Goal: Task Accomplishment & Management: Manage account settings

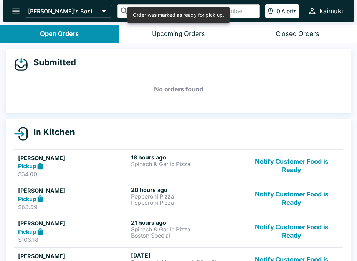
scroll to position [83, 0]
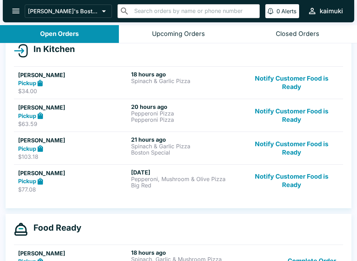
click at [306, 83] on button "Notify Customer Food is Ready" at bounding box center [291, 83] width 95 height 24
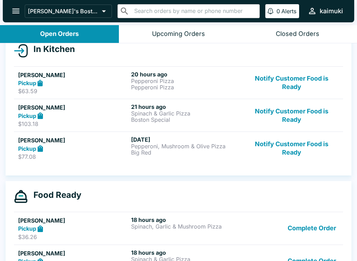
click at [312, 89] on button "Notify Customer Food is Ready" at bounding box center [291, 83] width 95 height 24
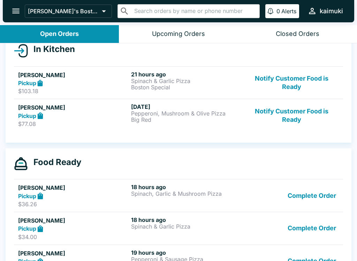
click at [308, 84] on button "Notify Customer Food is Ready" at bounding box center [291, 83] width 95 height 24
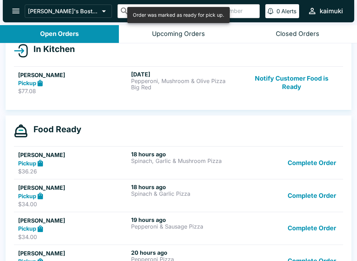
click at [303, 91] on button "Notify Customer Food is Ready" at bounding box center [291, 83] width 95 height 24
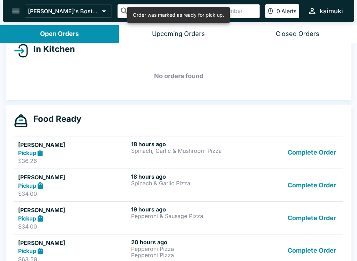
click at [316, 153] on button "Complete Order" at bounding box center [312, 153] width 54 height 24
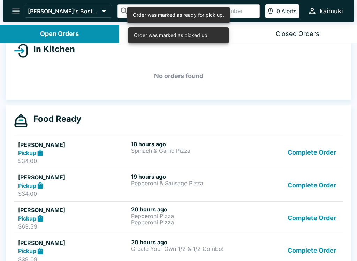
click at [326, 174] on button "Complete Order" at bounding box center [312, 185] width 54 height 24
click at [318, 152] on button "Complete Order" at bounding box center [312, 153] width 54 height 24
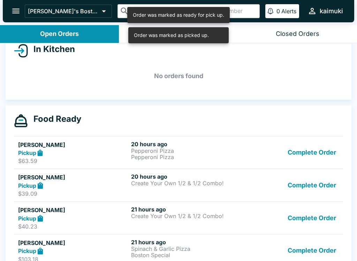
click at [323, 162] on button "Complete Order" at bounding box center [312, 153] width 54 height 24
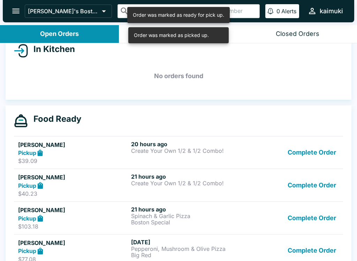
click at [322, 152] on button "Complete Order" at bounding box center [312, 153] width 54 height 24
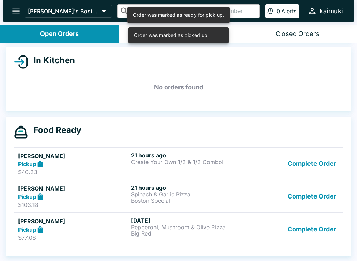
click at [314, 166] on button "Complete Order" at bounding box center [312, 164] width 54 height 24
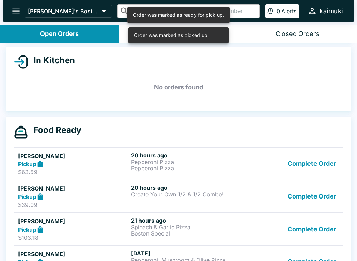
scroll to position [55, 0]
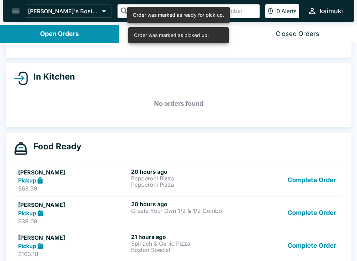
click at [317, 206] on button "Complete Order" at bounding box center [312, 213] width 54 height 24
click at [322, 178] on button "Complete Order" at bounding box center [312, 180] width 54 height 24
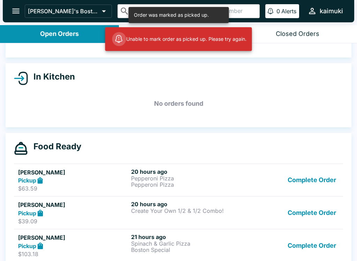
click at [323, 177] on button "Complete Order" at bounding box center [312, 180] width 54 height 24
click at [325, 185] on button "Complete Order" at bounding box center [312, 180] width 54 height 24
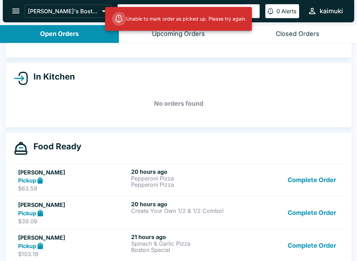
click at [317, 255] on button "Complete Order" at bounding box center [312, 245] width 54 height 24
click at [320, 216] on button "Complete Order" at bounding box center [312, 213] width 54 height 24
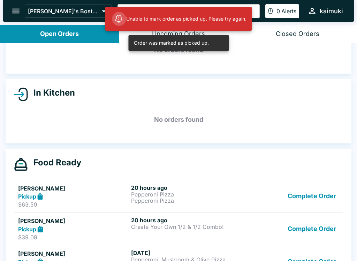
scroll to position [39, 0]
click at [321, 231] on button "Complete Order" at bounding box center [312, 229] width 54 height 24
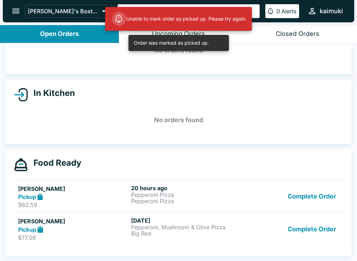
scroll to position [39, 0]
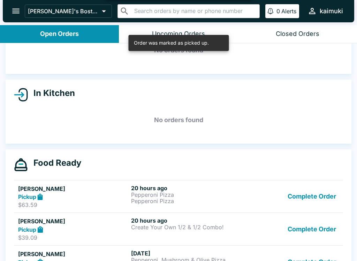
click at [320, 232] on button "Complete Order" at bounding box center [312, 229] width 54 height 24
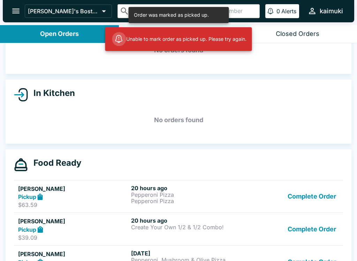
click at [318, 238] on button "Complete Order" at bounding box center [312, 229] width 54 height 24
click at [323, 230] on button "Complete Order" at bounding box center [312, 229] width 54 height 24
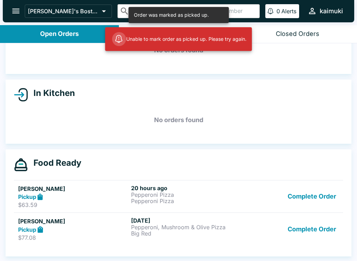
click at [324, 238] on button "Complete Order" at bounding box center [312, 229] width 54 height 24
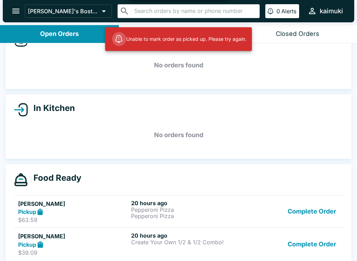
click at [319, 246] on button "Complete Order" at bounding box center [312, 244] width 54 height 24
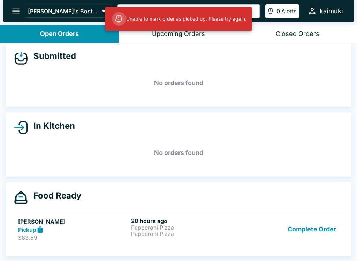
scroll to position [6, 0]
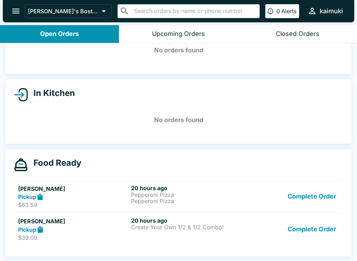
click at [324, 231] on button "Complete Order" at bounding box center [312, 229] width 54 height 24
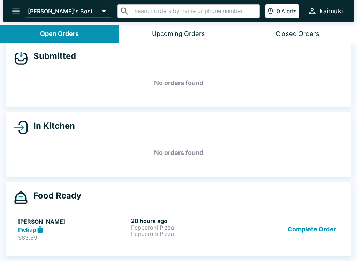
scroll to position [1, 0]
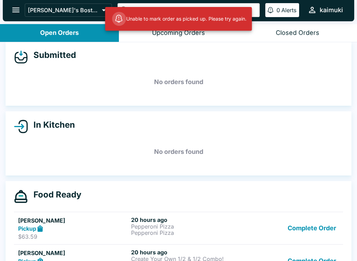
click at [319, 227] on button "Complete Order" at bounding box center [312, 228] width 54 height 24
click at [316, 235] on button "Complete Order" at bounding box center [312, 228] width 54 height 24
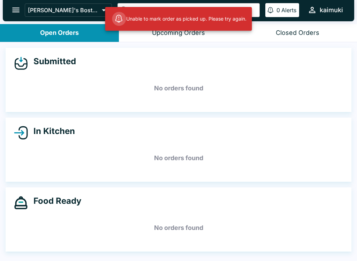
scroll to position [0, 0]
click at [319, 233] on h5 "No orders found" at bounding box center [178, 227] width 329 height 25
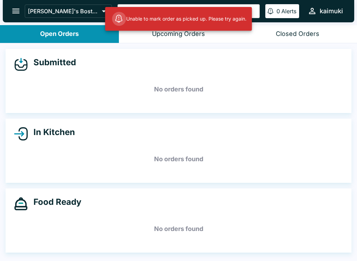
scroll to position [1, 0]
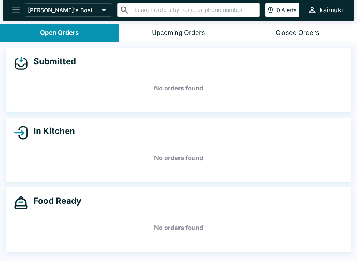
click at [294, 34] on div "Closed Orders" at bounding box center [298, 33] width 44 height 8
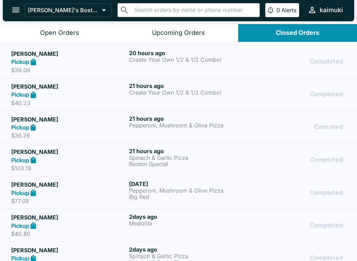
scroll to position [133, 0]
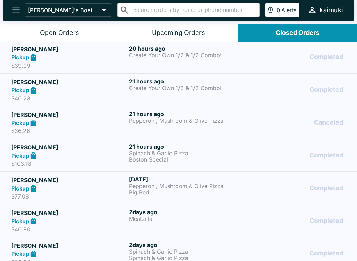
click at [189, 192] on p "Big Red" at bounding box center [186, 192] width 115 height 6
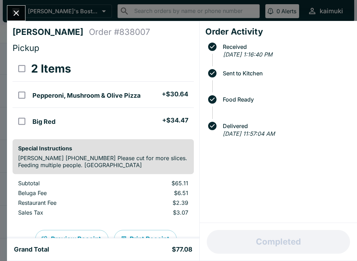
click at [12, 11] on icon "Close" at bounding box center [16, 12] width 9 height 9
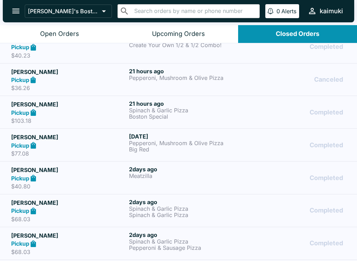
scroll to position [177, 0]
click at [193, 176] on p "Meatzilla" at bounding box center [186, 175] width 115 height 6
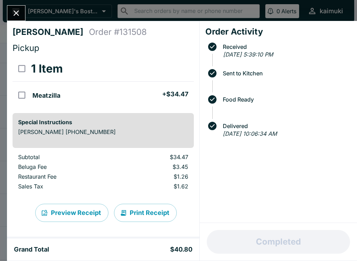
click at [17, 11] on icon "Close" at bounding box center [16, 12] width 9 height 9
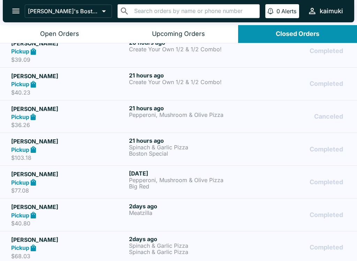
scroll to position [139, 0]
click at [184, 146] on p "Spinach & Garlic Pizza" at bounding box center [186, 147] width 115 height 6
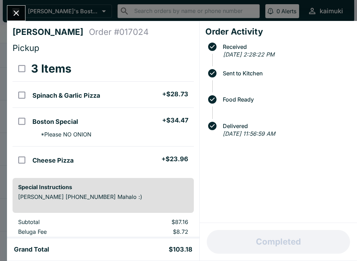
click at [17, 16] on icon "Close" at bounding box center [16, 12] width 9 height 9
